Goal: Information Seeking & Learning: Learn about a topic

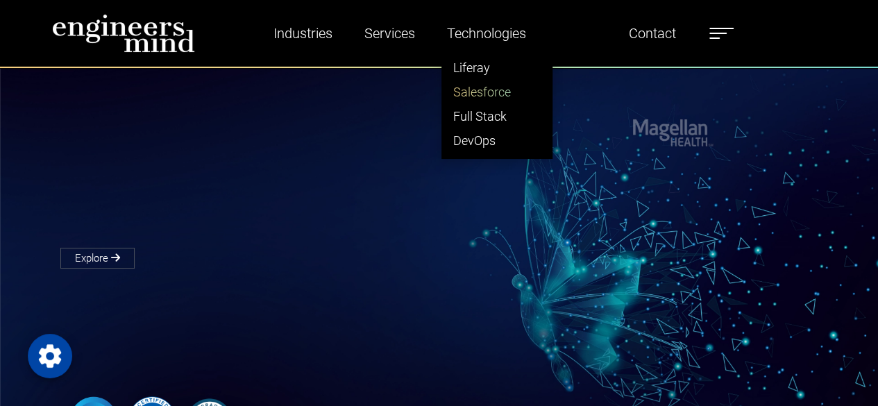
click at [492, 90] on link "Salesforce" at bounding box center [497, 92] width 110 height 24
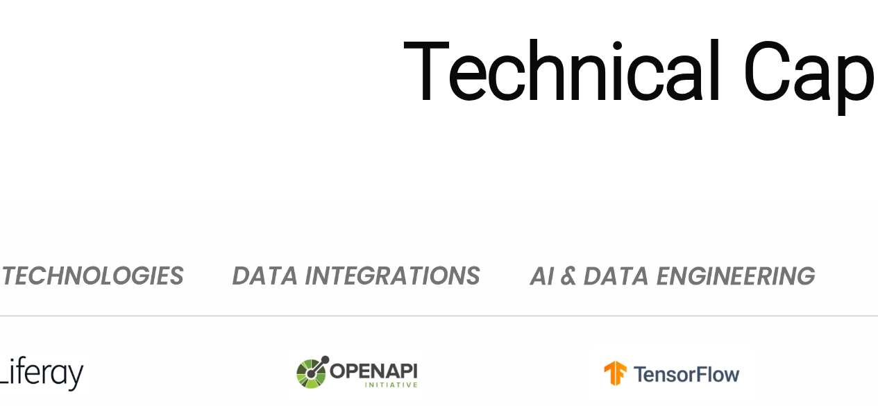
scroll to position [6848, 0]
